Goal: Task Accomplishment & Management: Manage account settings

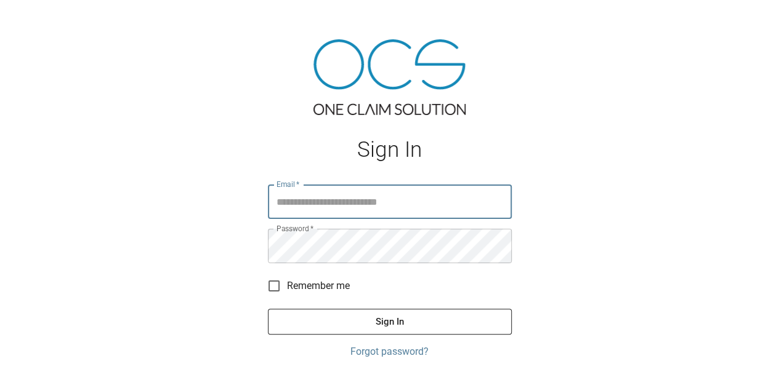
type input "**********"
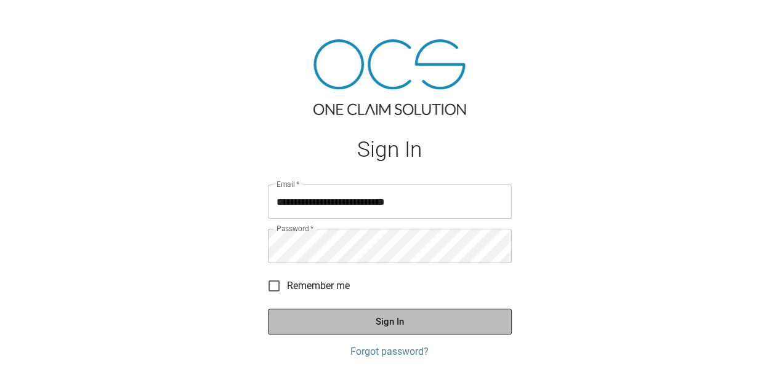
click at [405, 324] on button "Sign In" at bounding box center [390, 322] width 244 height 26
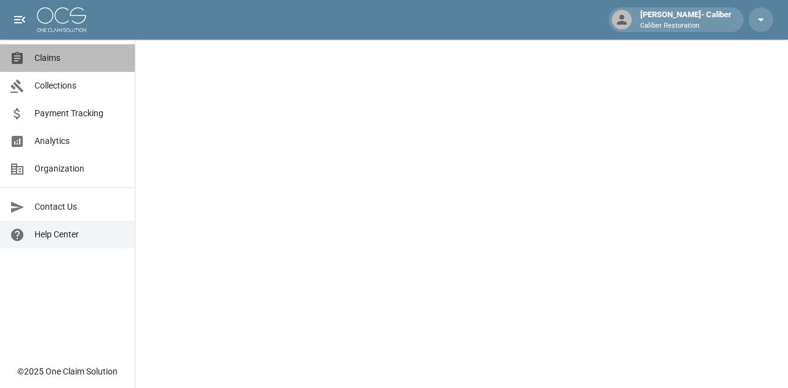
click at [89, 67] on link "Claims" at bounding box center [67, 58] width 135 height 28
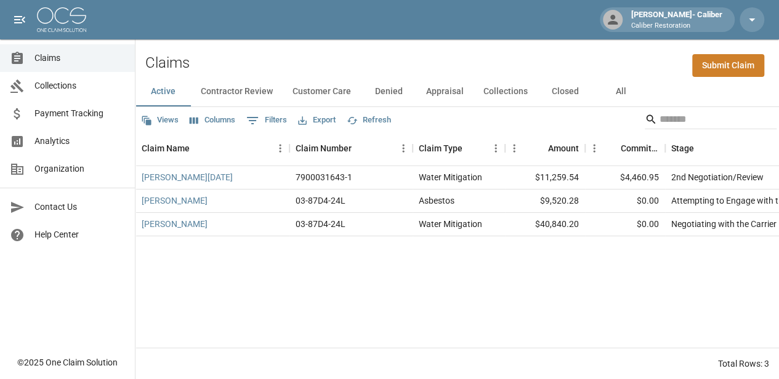
click at [623, 90] on button "All" at bounding box center [620, 92] width 55 height 30
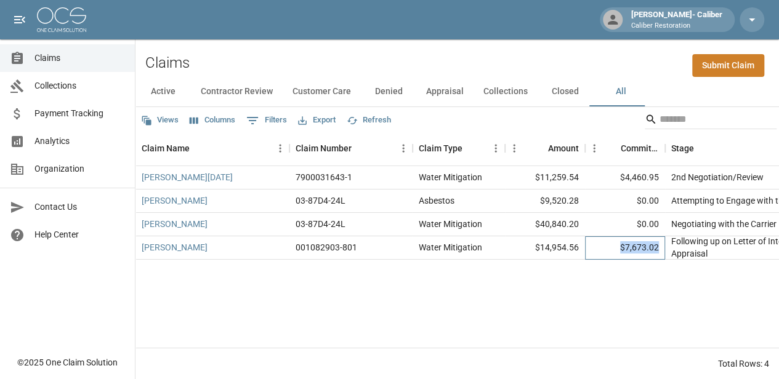
drag, startPoint x: 624, startPoint y: 247, endPoint x: 661, endPoint y: 248, distance: 36.9
click at [661, 248] on div "$7,673.02" at bounding box center [625, 247] width 80 height 23
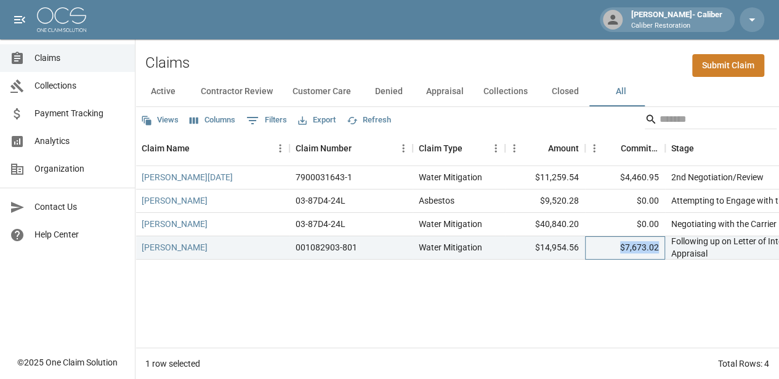
copy div "$7,673.02"
